Goal: Task Accomplishment & Management: Use online tool/utility

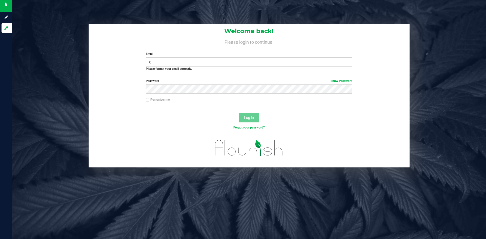
type input "[EMAIL_ADDRESS][DOMAIN_NAME]"
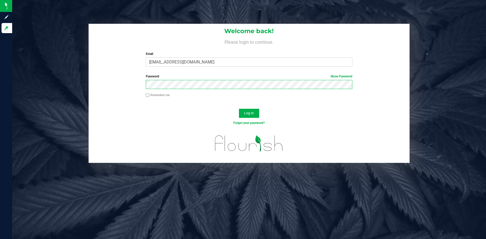
click at [239, 109] on button "Log In" at bounding box center [249, 113] width 20 height 9
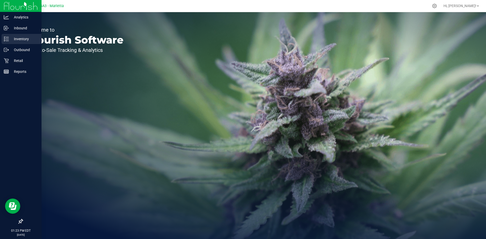
click at [26, 41] on p "Inventory" at bounding box center [24, 39] width 30 height 6
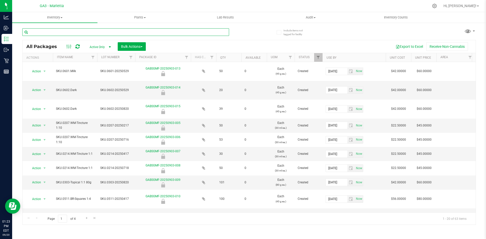
click at [69, 31] on input "text" at bounding box center [125, 32] width 207 height 8
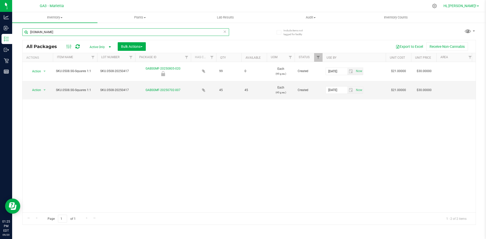
type input "[DOMAIN_NAME]"
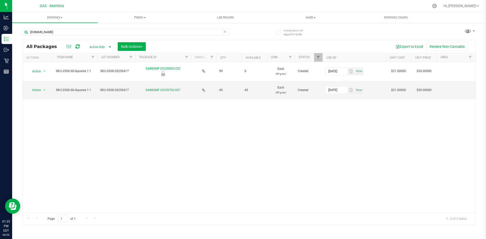
click at [473, 9] on div "Hi, [PERSON_NAME]!" at bounding box center [460, 6] width 39 height 9
click at [474, 6] on span "Hi, [PERSON_NAME]!" at bounding box center [459, 6] width 33 height 4
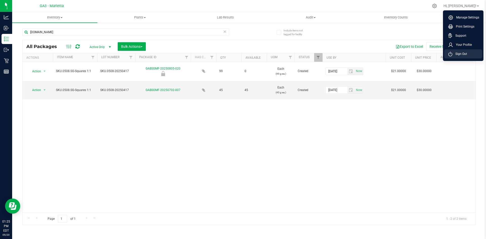
click at [457, 50] on li "Sign Out" at bounding box center [463, 53] width 38 height 9
